Goal: Information Seeking & Learning: Learn about a topic

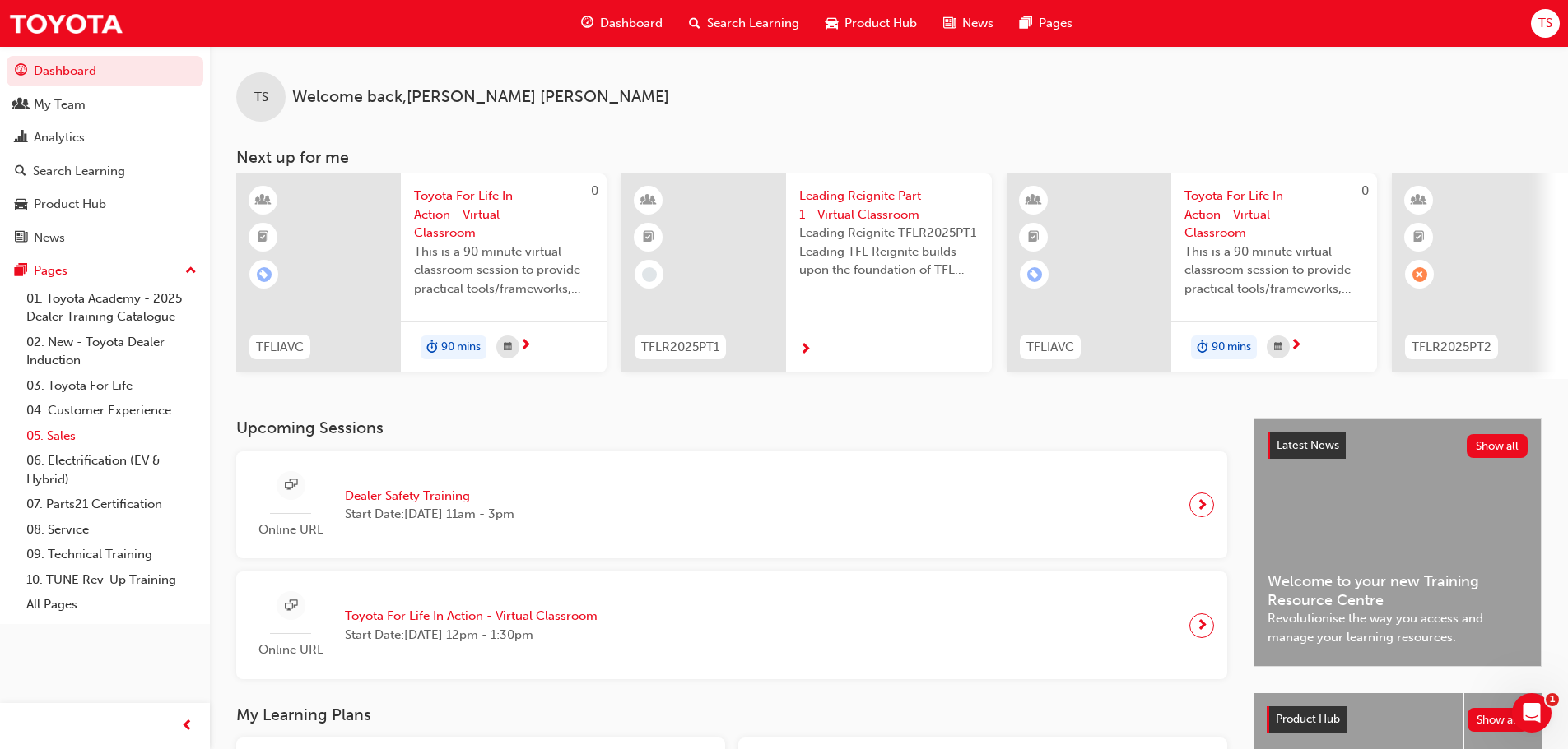
click at [69, 432] on link "05. Sales" at bounding box center [112, 436] width 183 height 26
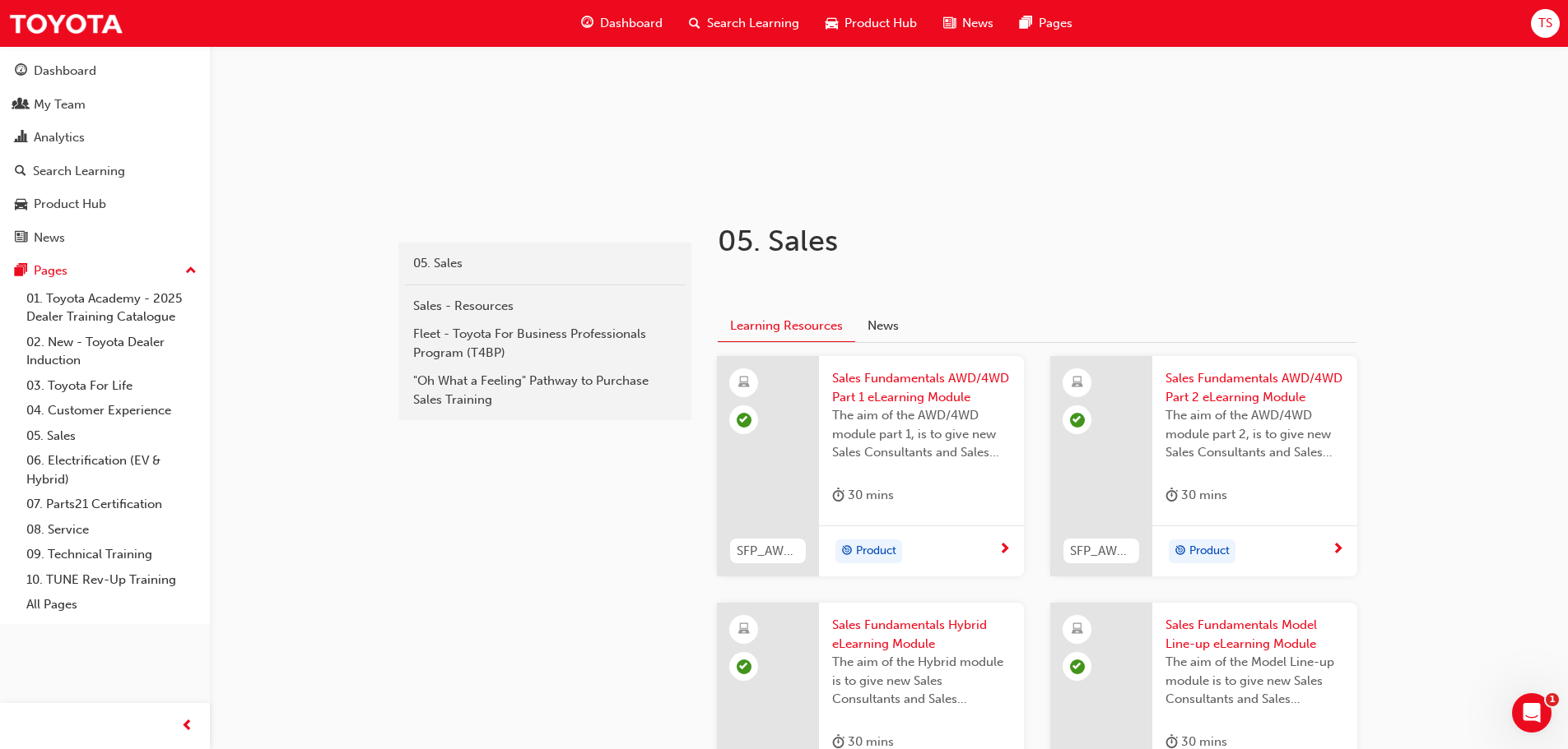
scroll to position [247, 0]
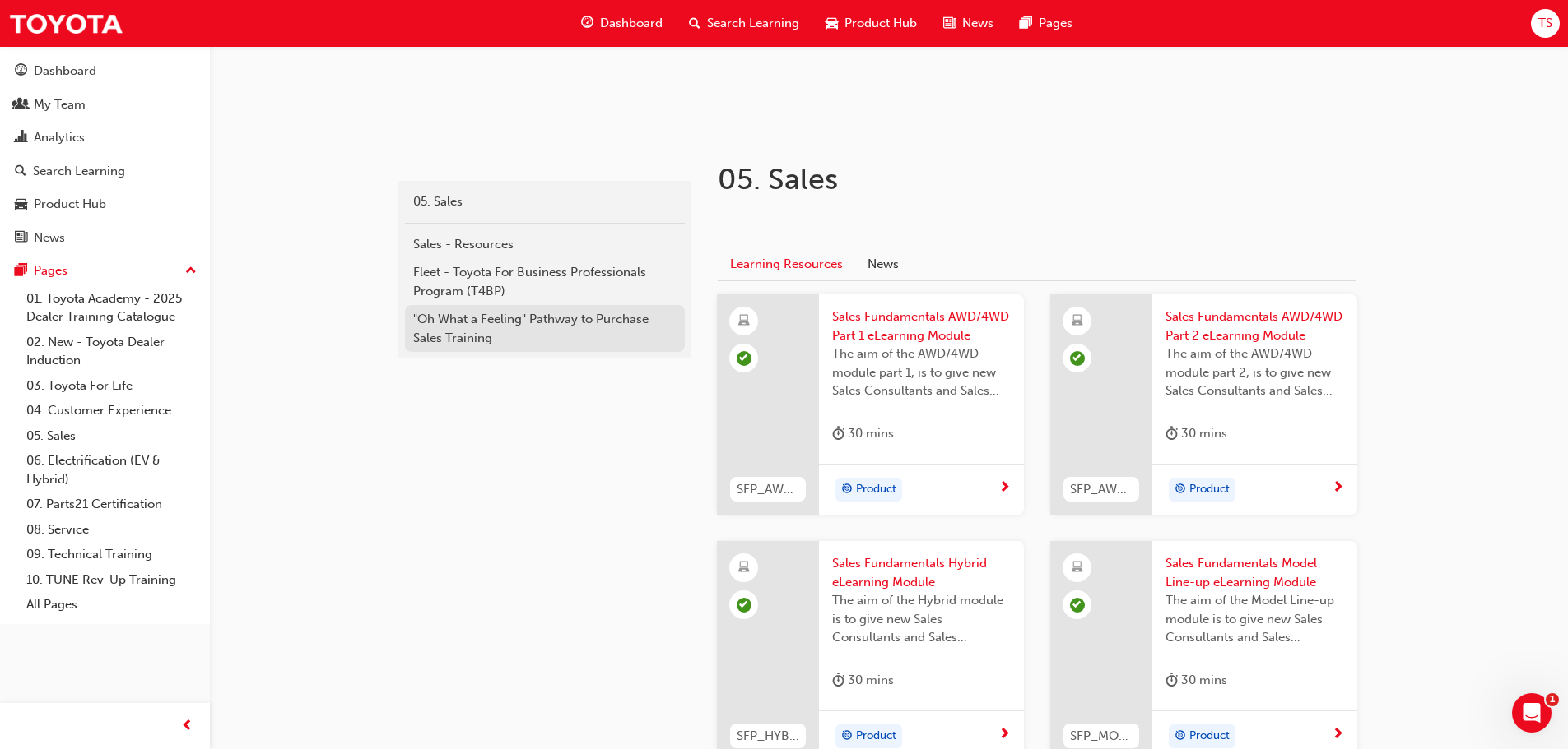
click at [478, 332] on div ""Oh What a Feeling" Pathway to Purchase Sales Training" at bounding box center [545, 328] width 264 height 37
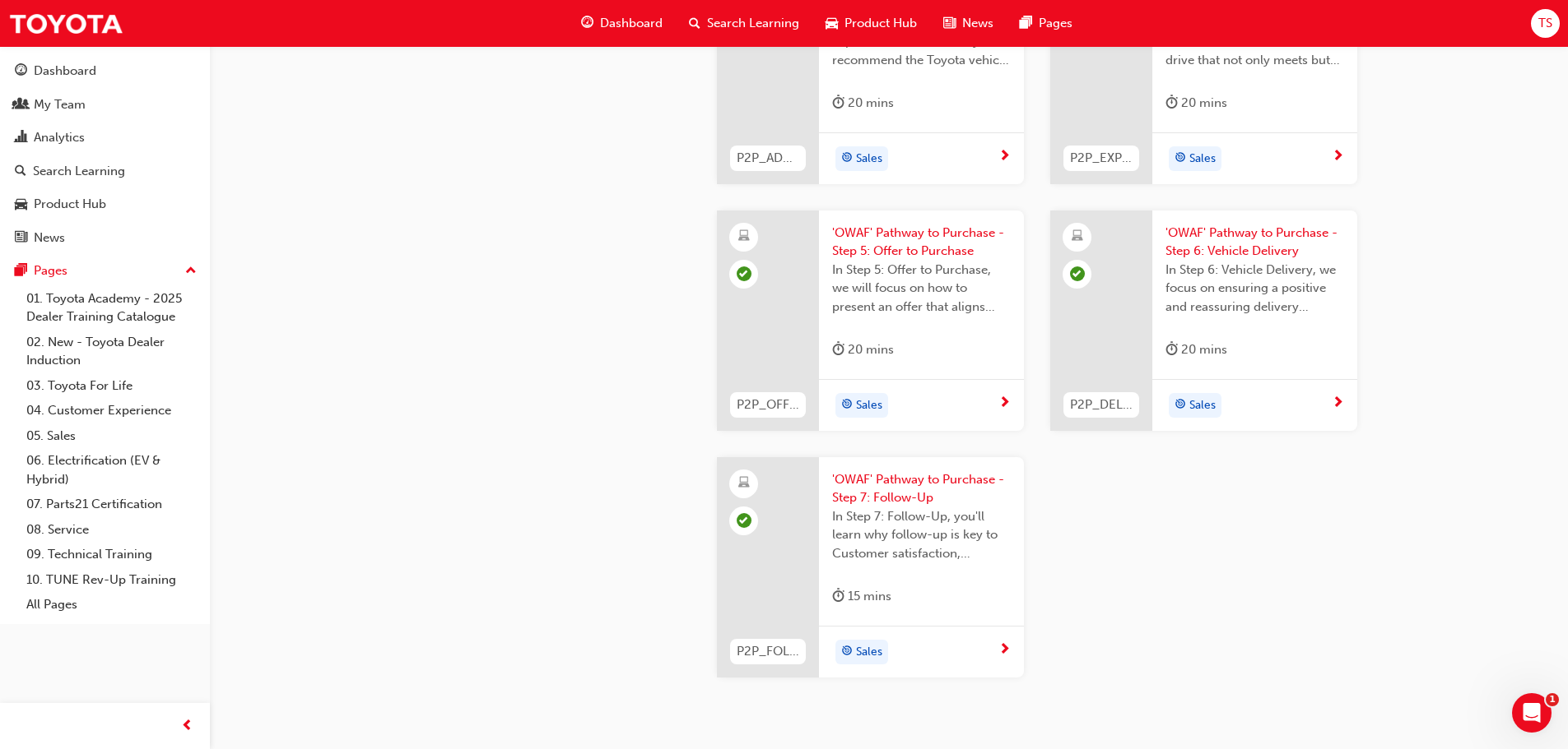
scroll to position [2879, 0]
click at [888, 487] on span "'OWAF' Pathway to Purchase - Step 7: Follow-Up" at bounding box center [921, 486] width 179 height 37
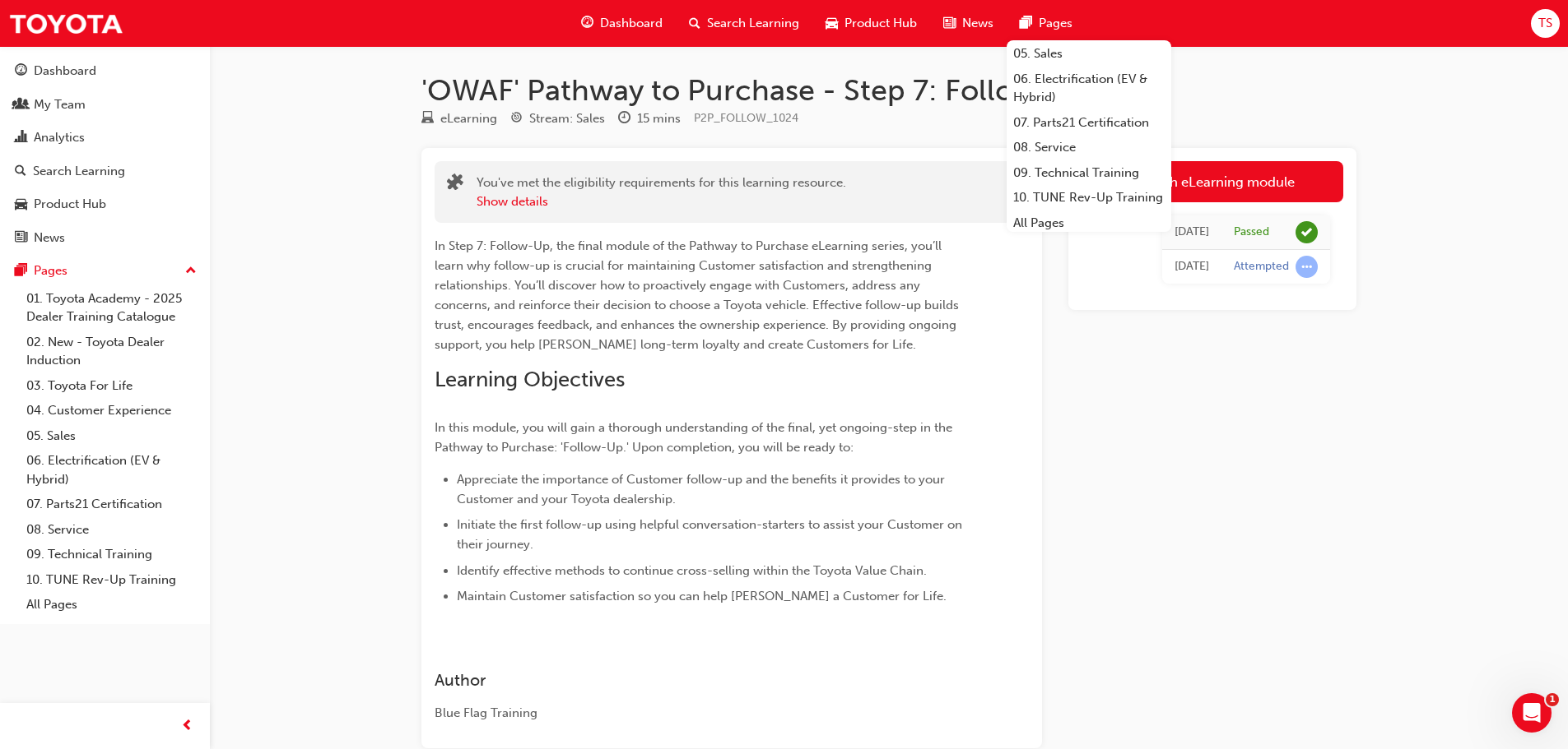
scroll to position [164, 0]
click at [1052, 62] on link "05. Sales" at bounding box center [1088, 50] width 164 height 26
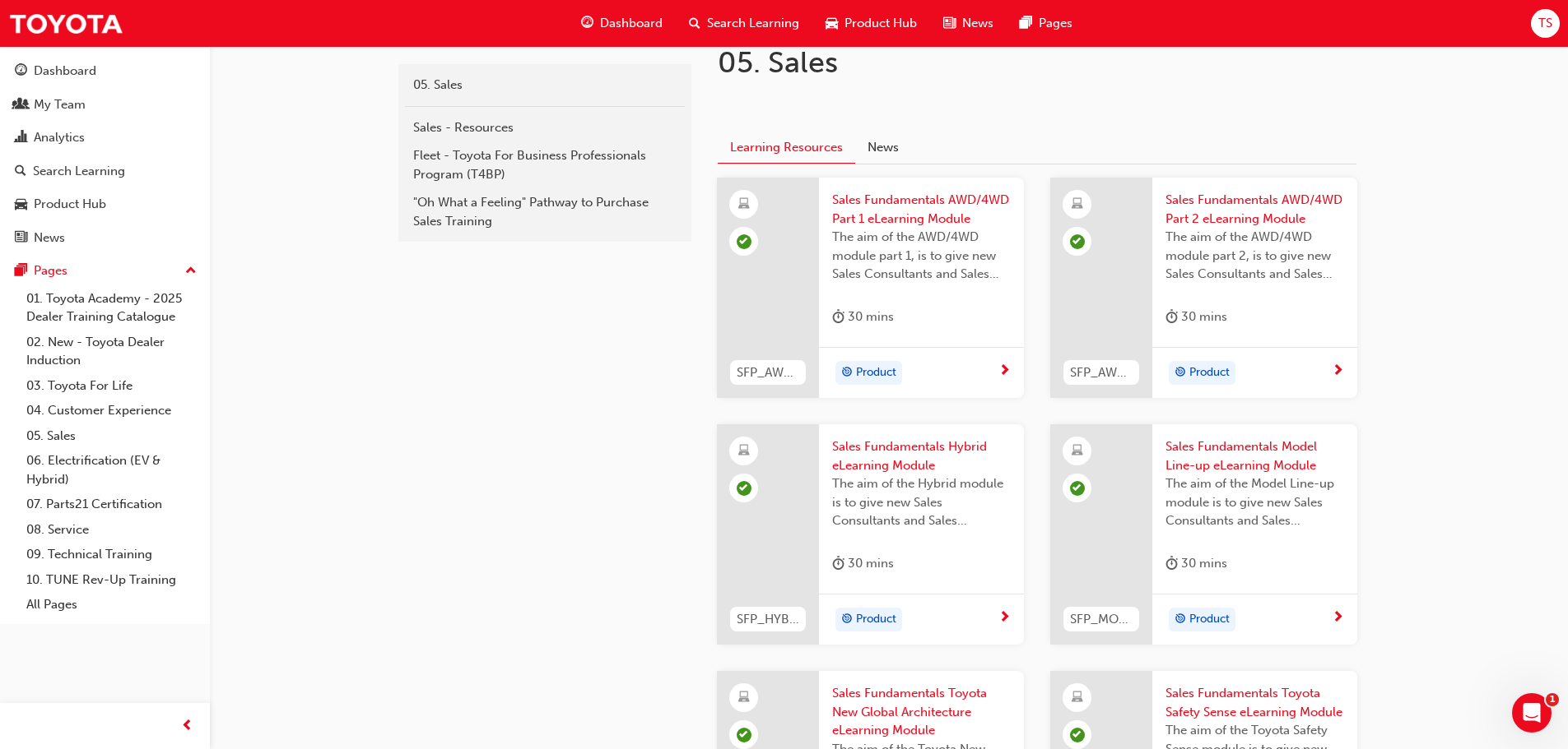
scroll to position [40, 0]
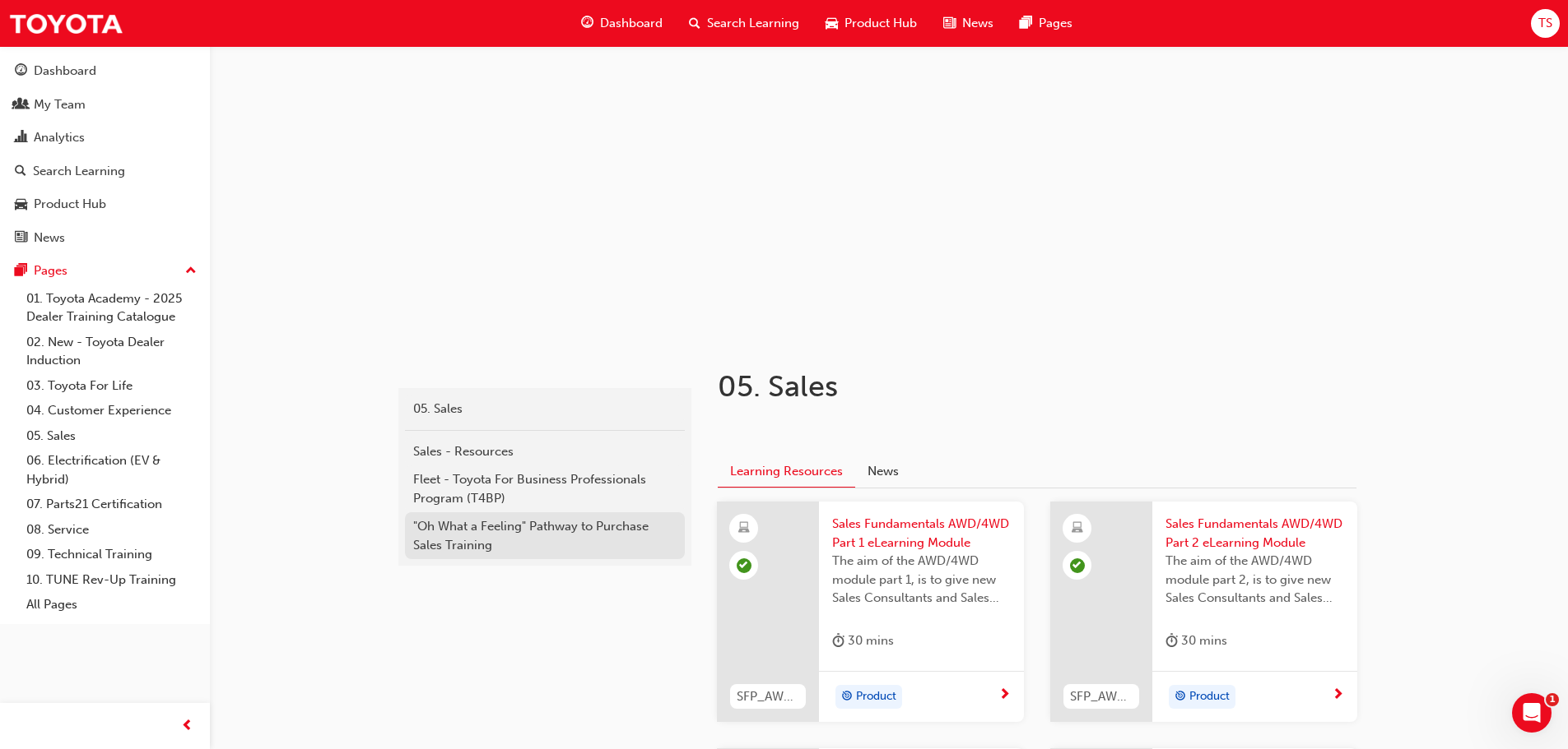
click at [575, 519] on div ""Oh What a Feeling" Pathway to Purchase Sales Training" at bounding box center [545, 536] width 264 height 37
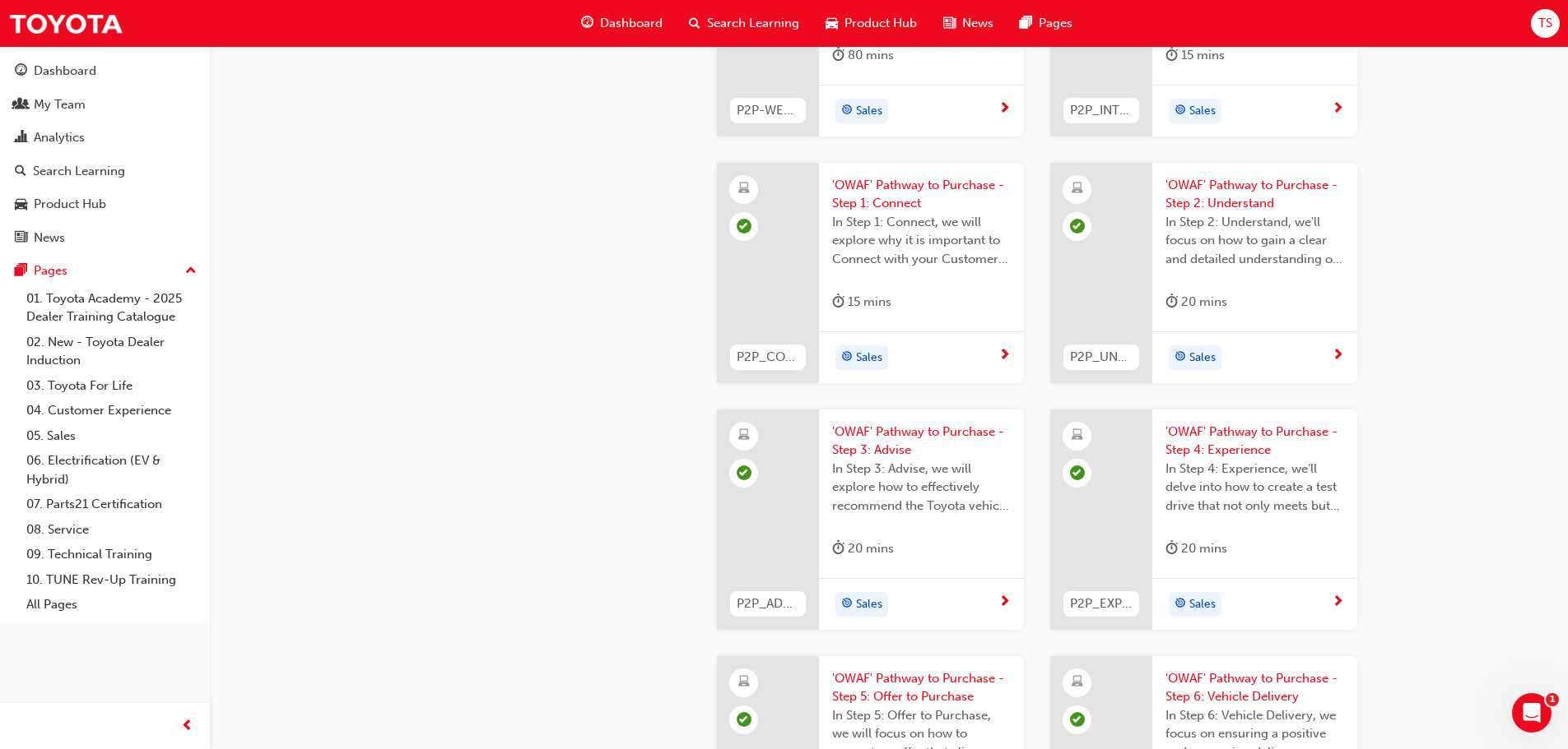
scroll to position [2401, 0]
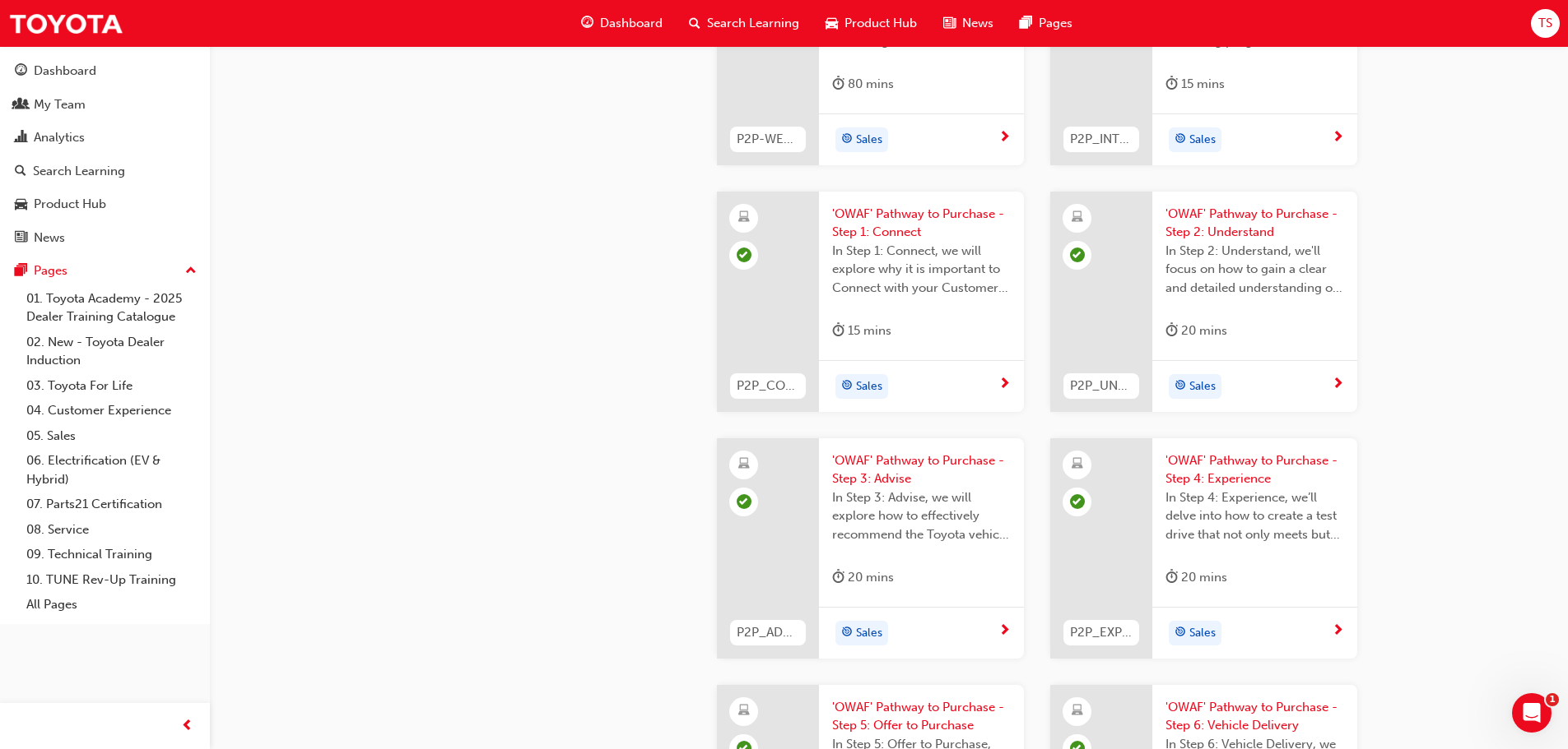
click at [974, 379] on div "Sales" at bounding box center [915, 386] width 166 height 25
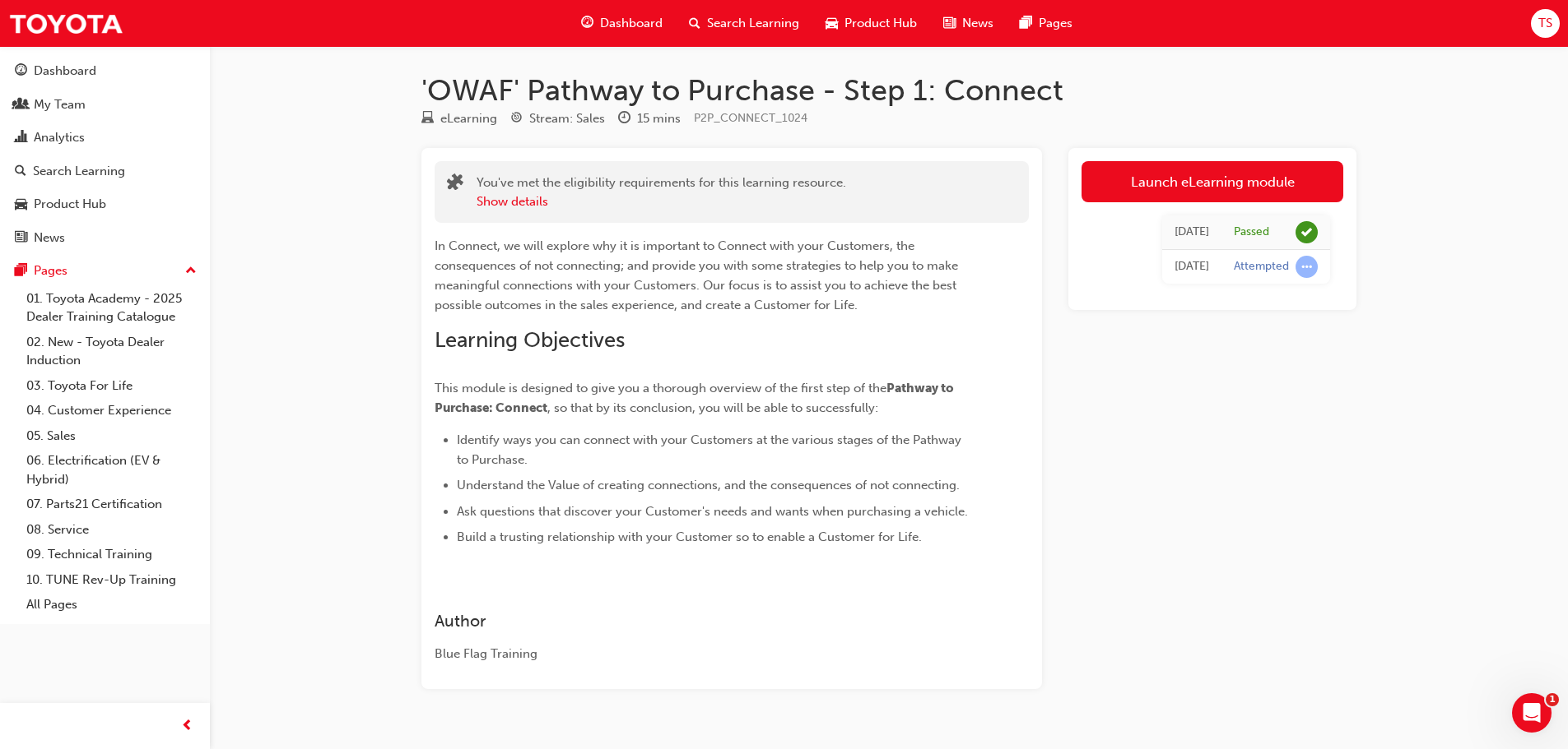
click at [1243, 232] on div "Passed" at bounding box center [1251, 232] width 35 height 16
click at [1210, 177] on link "Launch eLearning module" at bounding box center [1212, 182] width 262 height 41
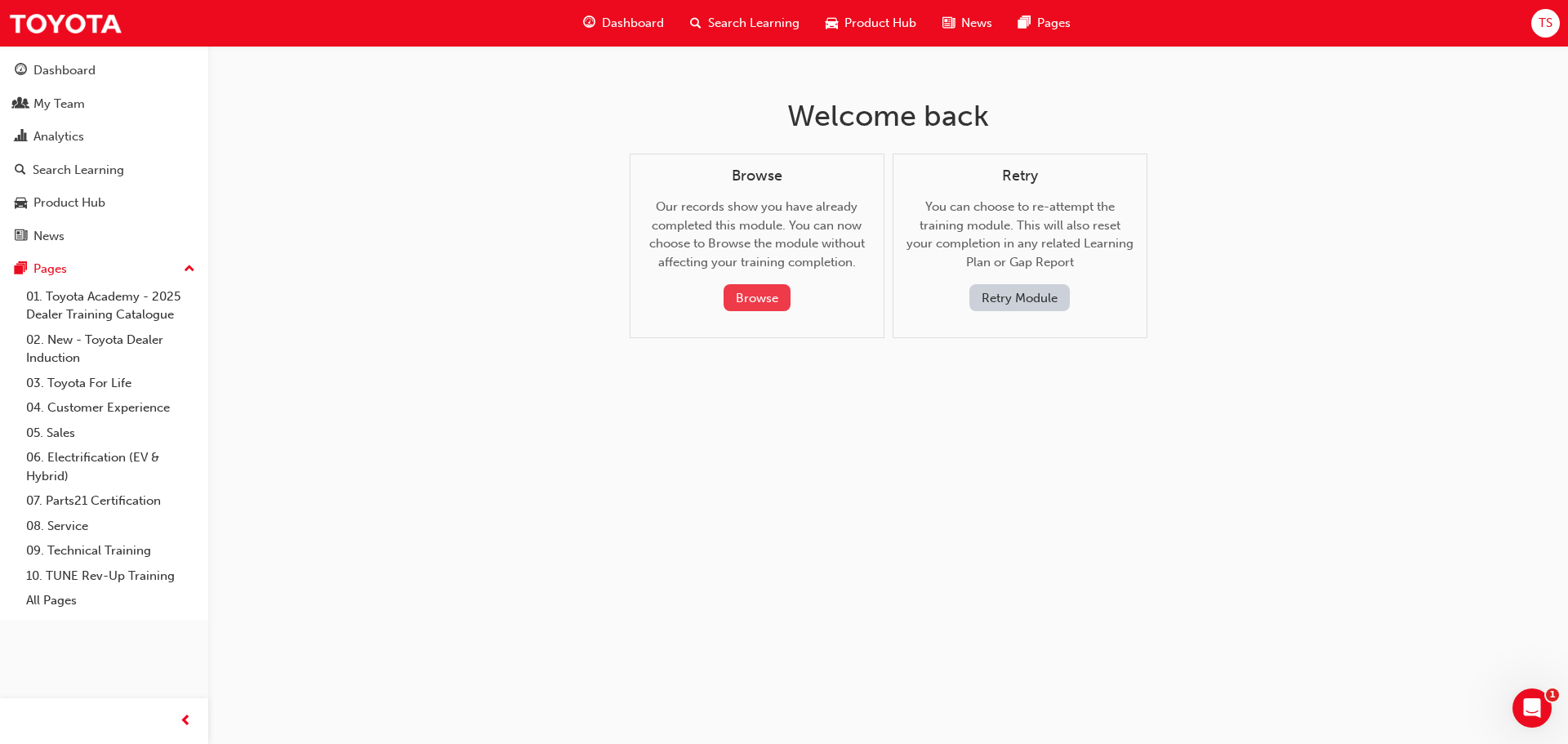
click at [757, 298] on button "Browse" at bounding box center [757, 297] width 67 height 27
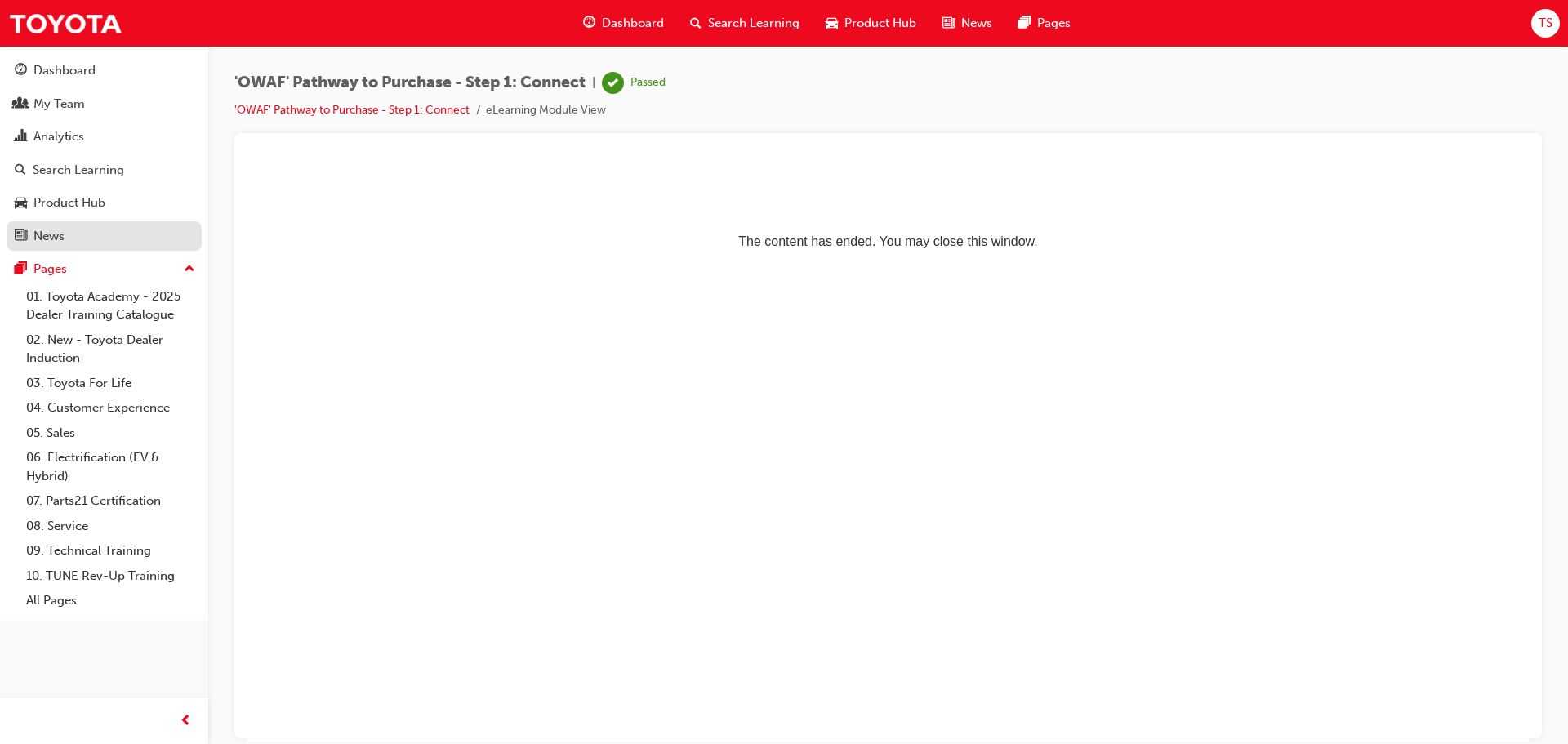
click at [89, 242] on div "News" at bounding box center [104, 237] width 178 height 21
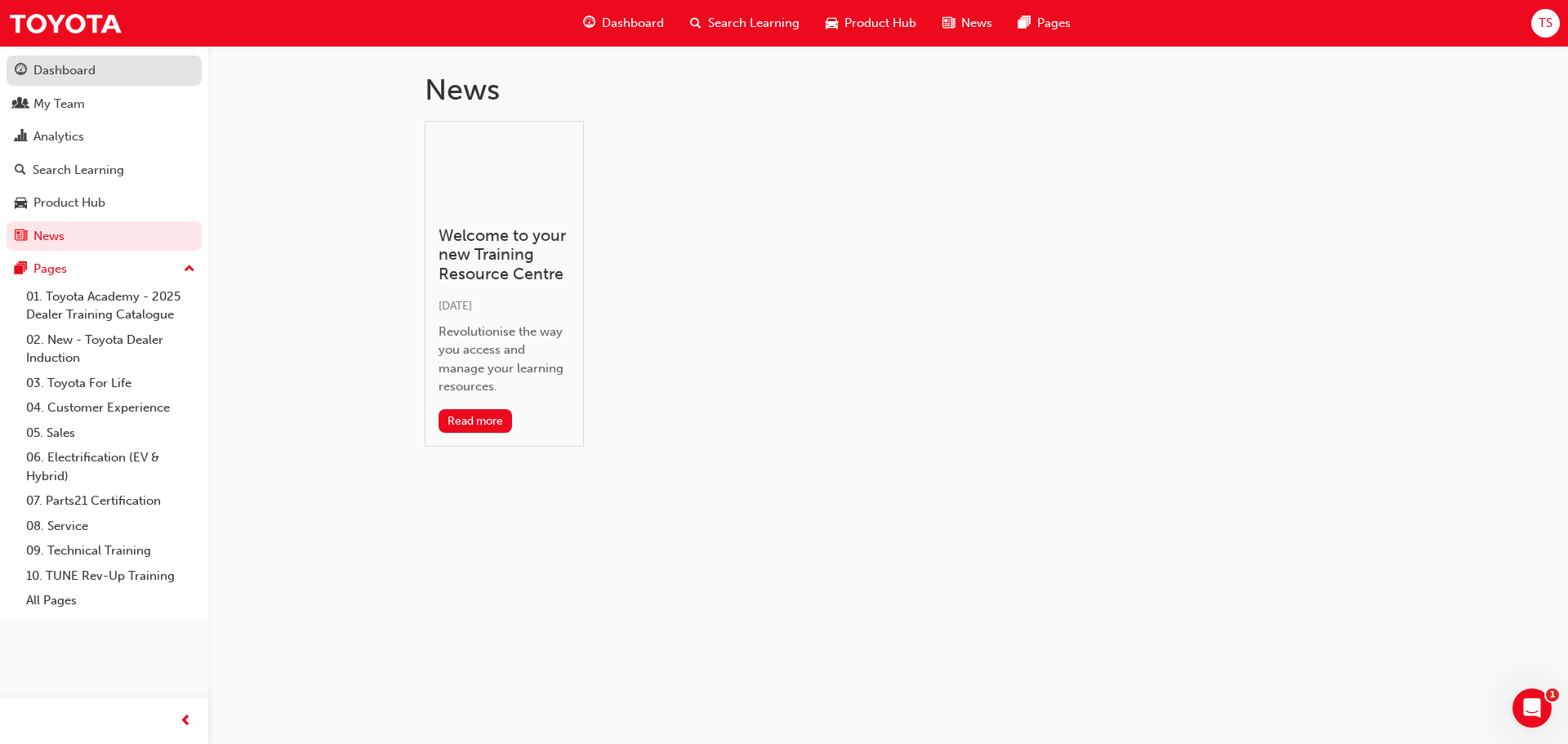
click at [48, 65] on div "Dashboard" at bounding box center [64, 70] width 62 height 19
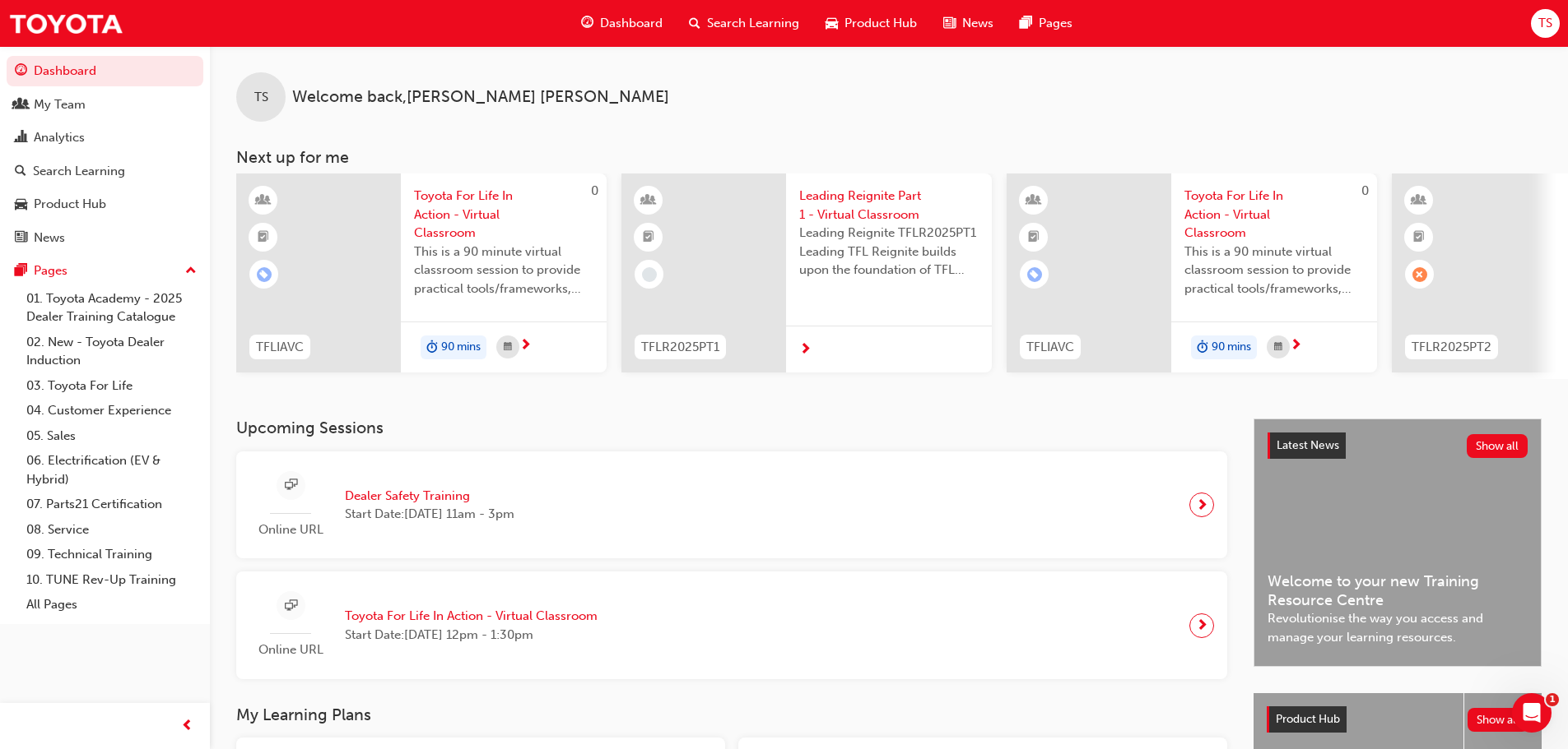
click at [648, 15] on span "Dashboard" at bounding box center [631, 23] width 62 height 19
